Goal: Task Accomplishment & Management: Manage account settings

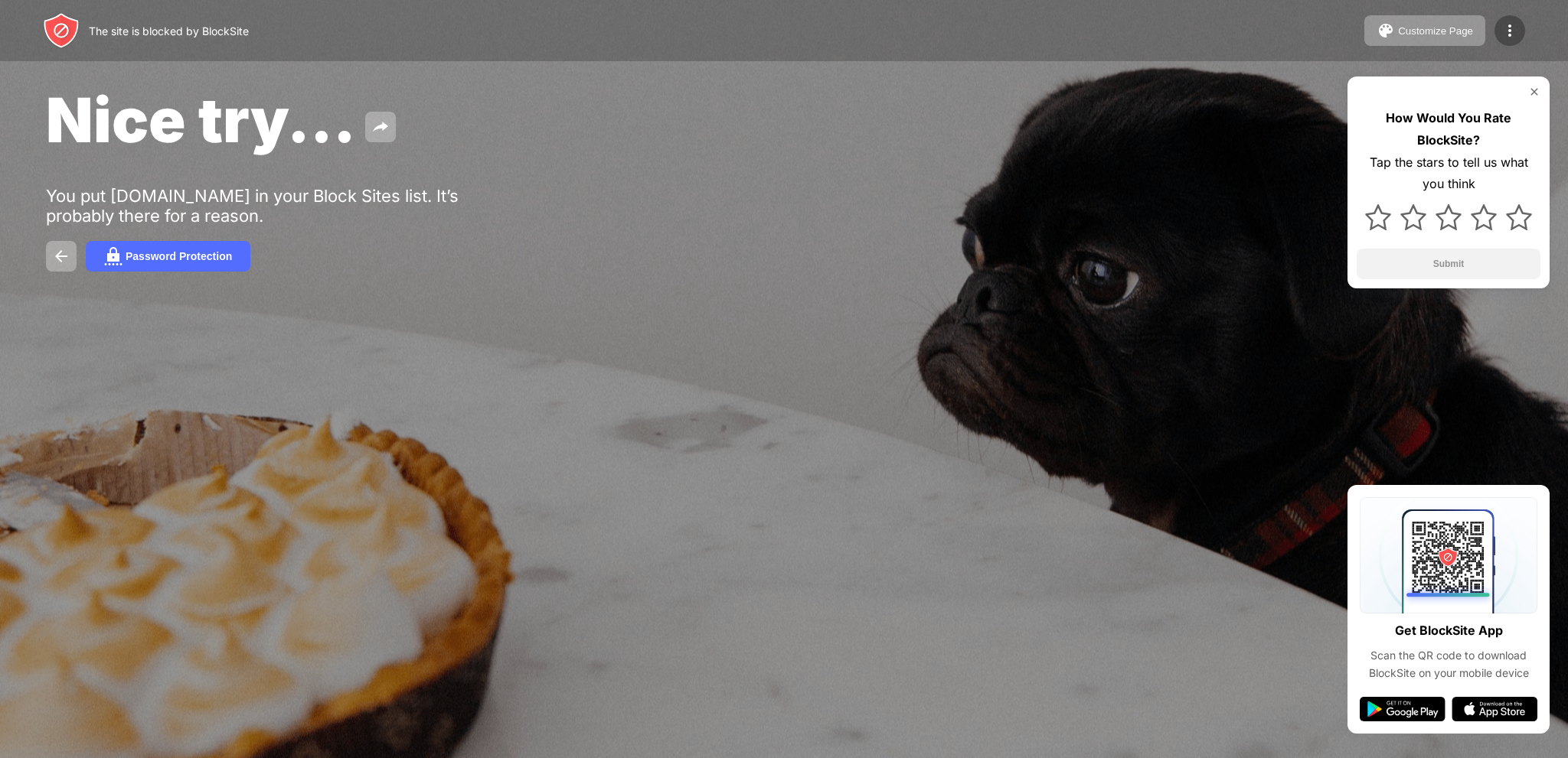
click at [1507, 39] on img at bounding box center [1510, 30] width 18 height 18
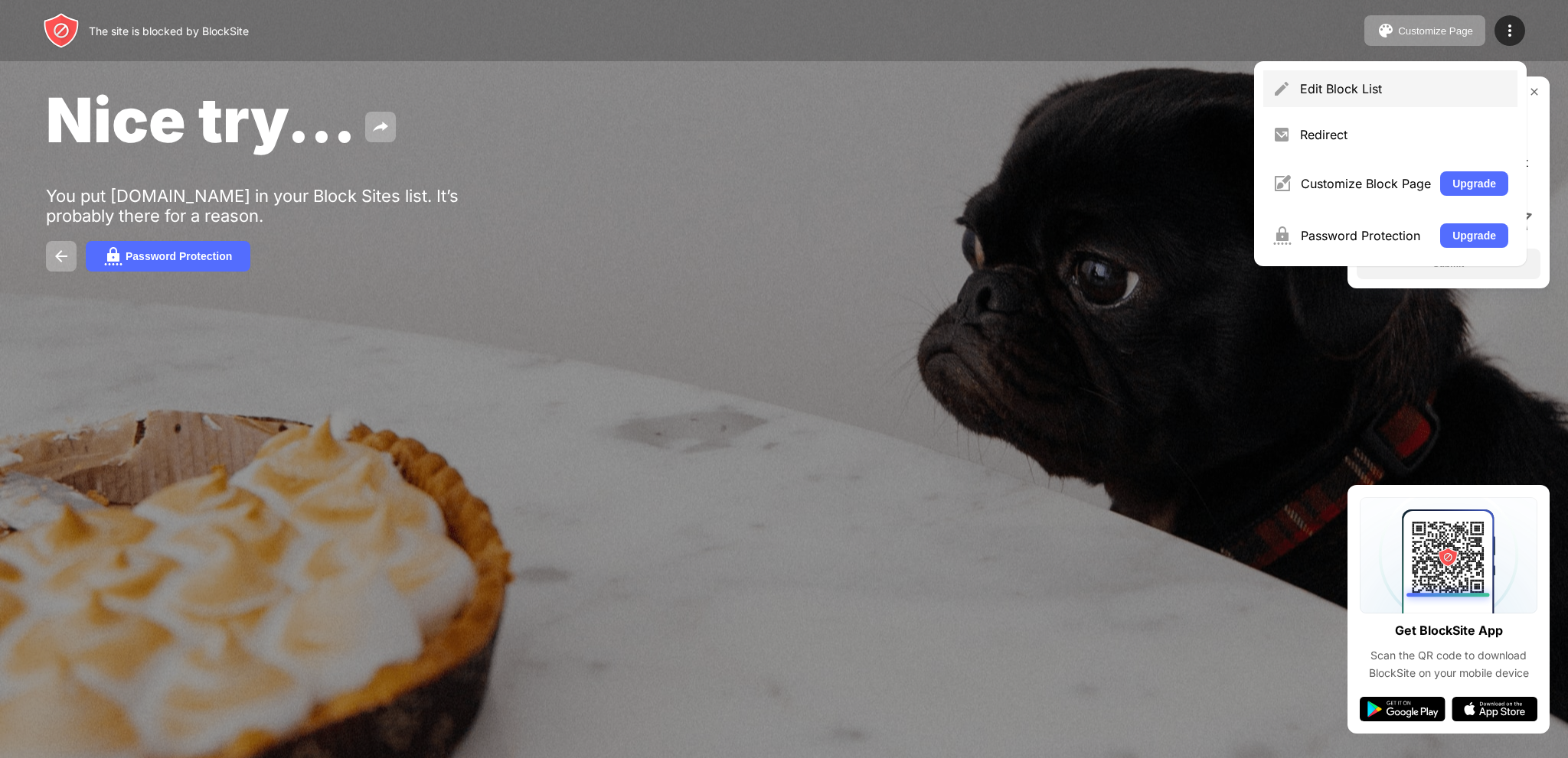
click at [1309, 92] on div "Edit Block List" at bounding box center [1404, 89] width 208 height 16
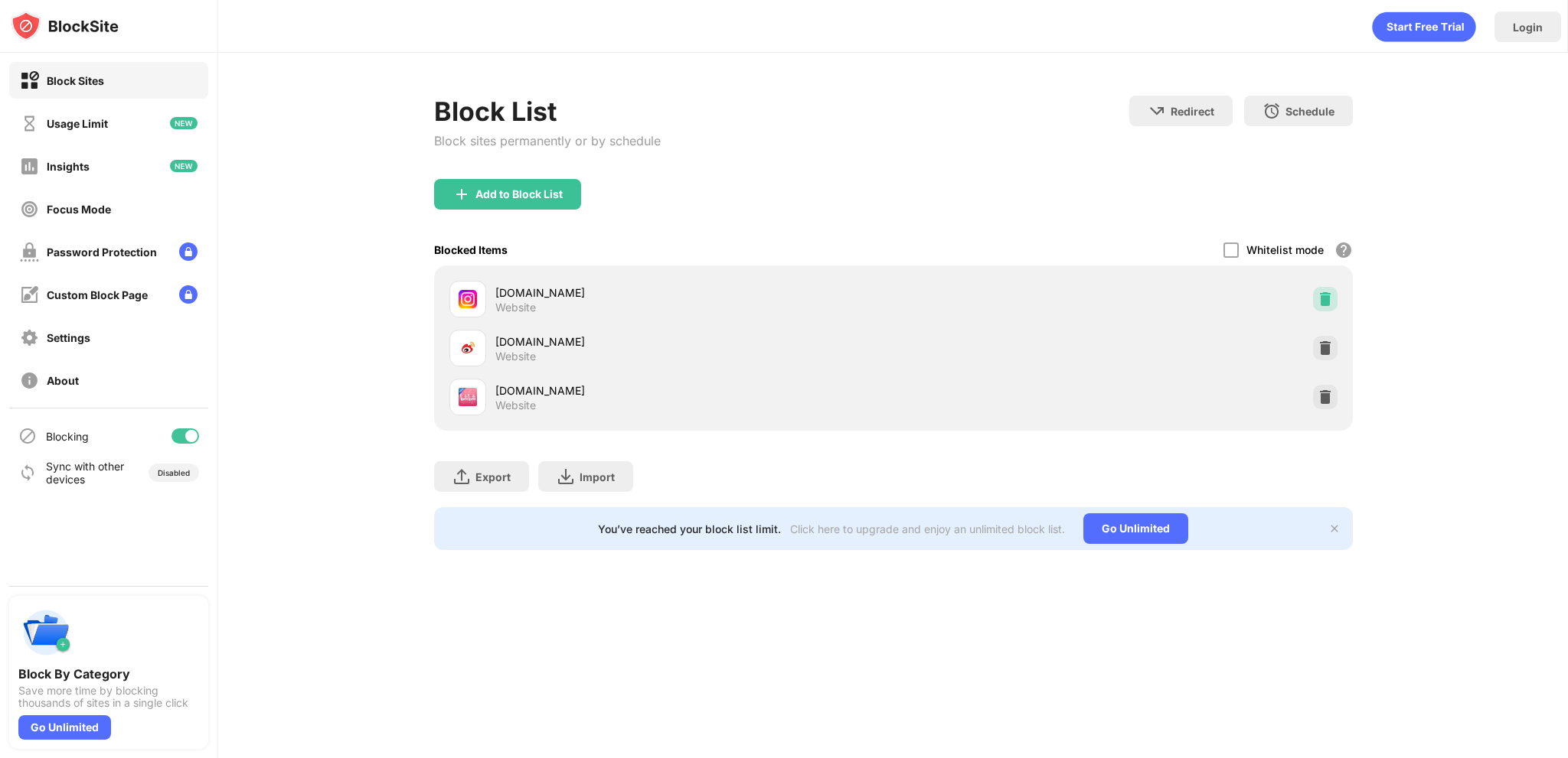
click at [1326, 298] on img at bounding box center [1325, 299] width 16 height 16
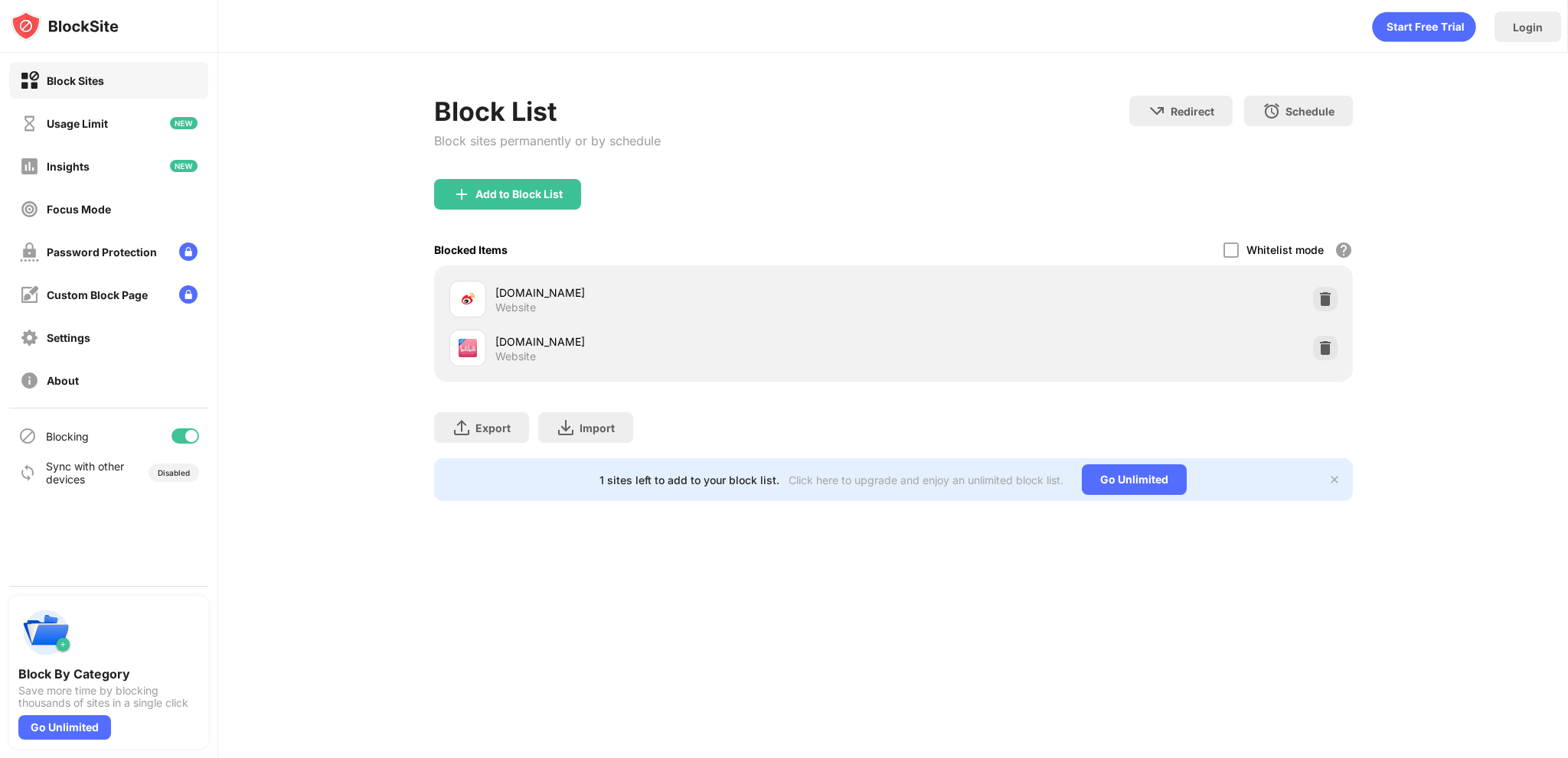
click at [1326, 298] on img at bounding box center [1325, 299] width 16 height 16
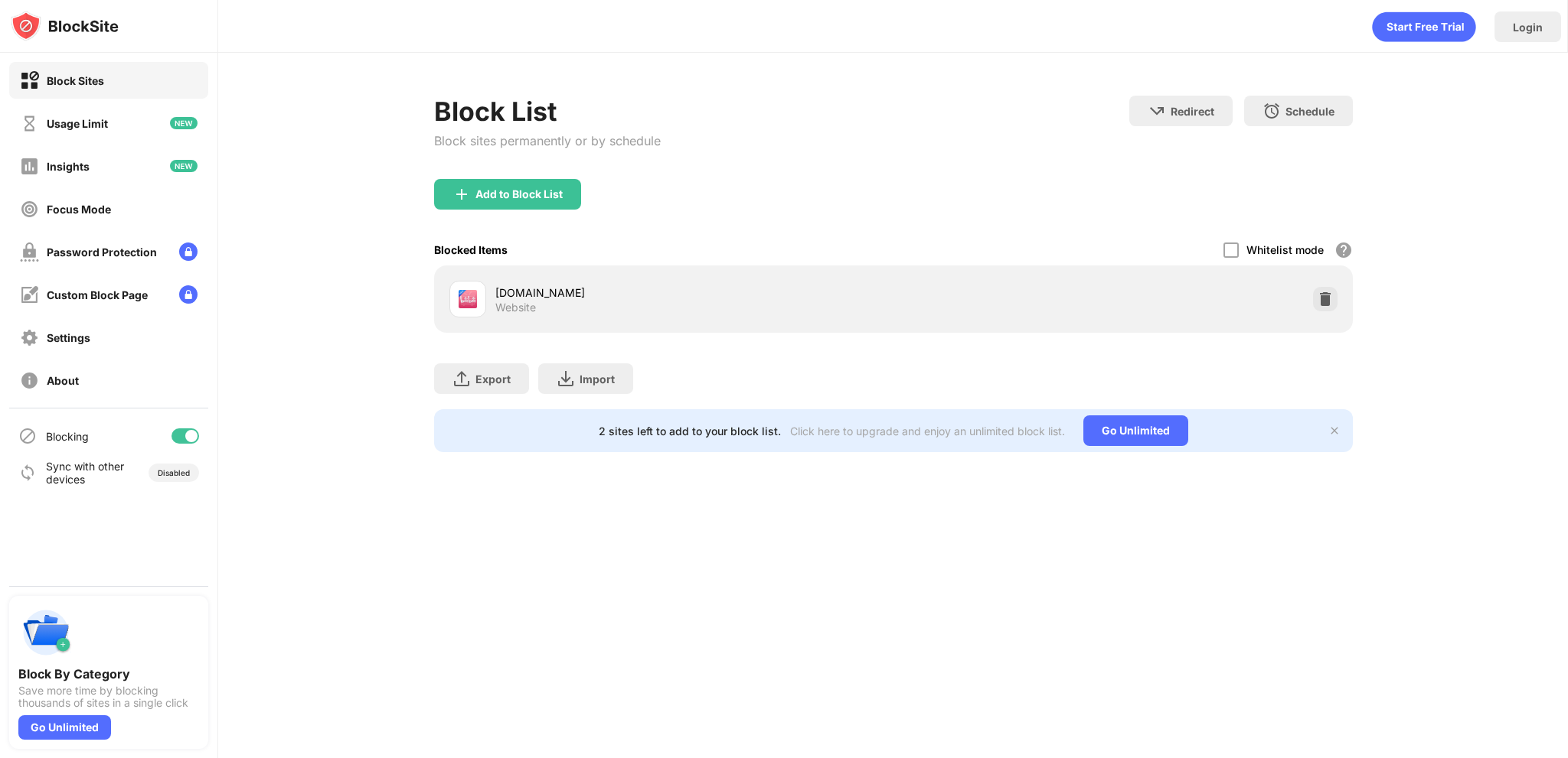
click at [1326, 298] on img at bounding box center [1325, 299] width 16 height 16
